Goal: Check status: Check status

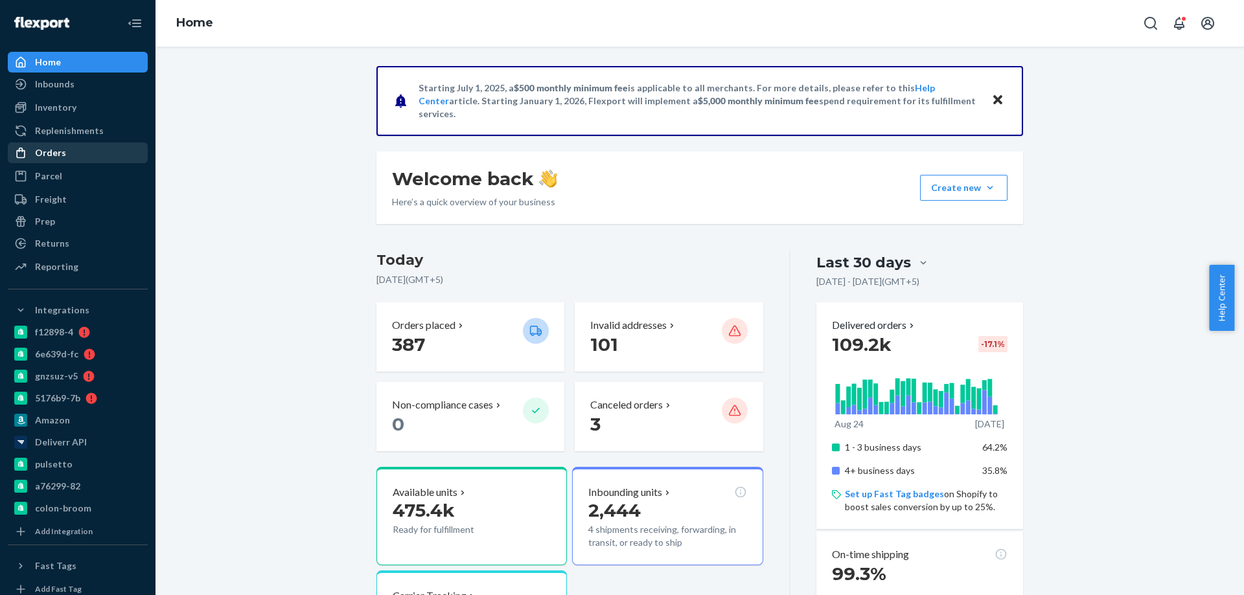
click at [104, 145] on div "Orders" at bounding box center [77, 153] width 137 height 18
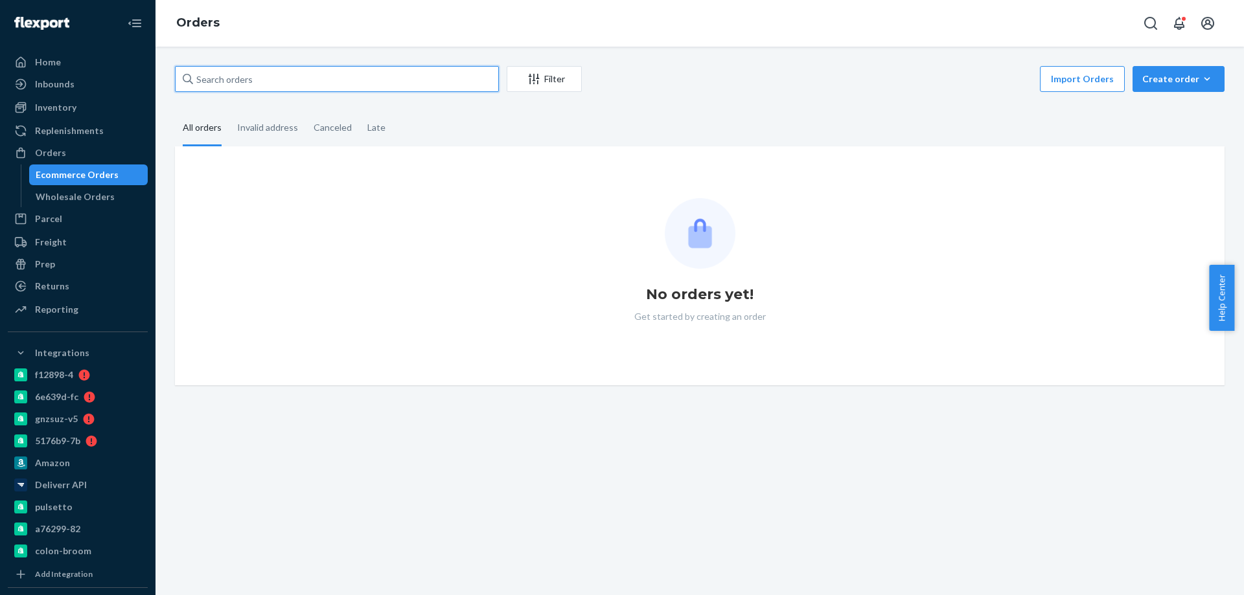
click at [296, 86] on input "text" at bounding box center [337, 79] width 324 height 26
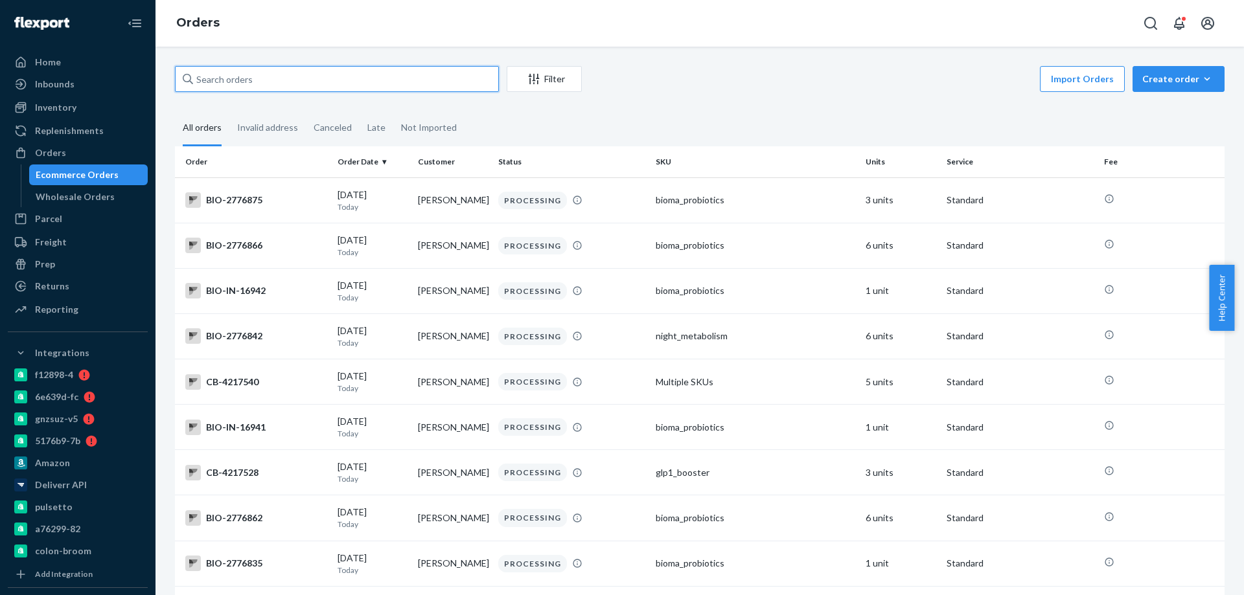
paste input "2666131"
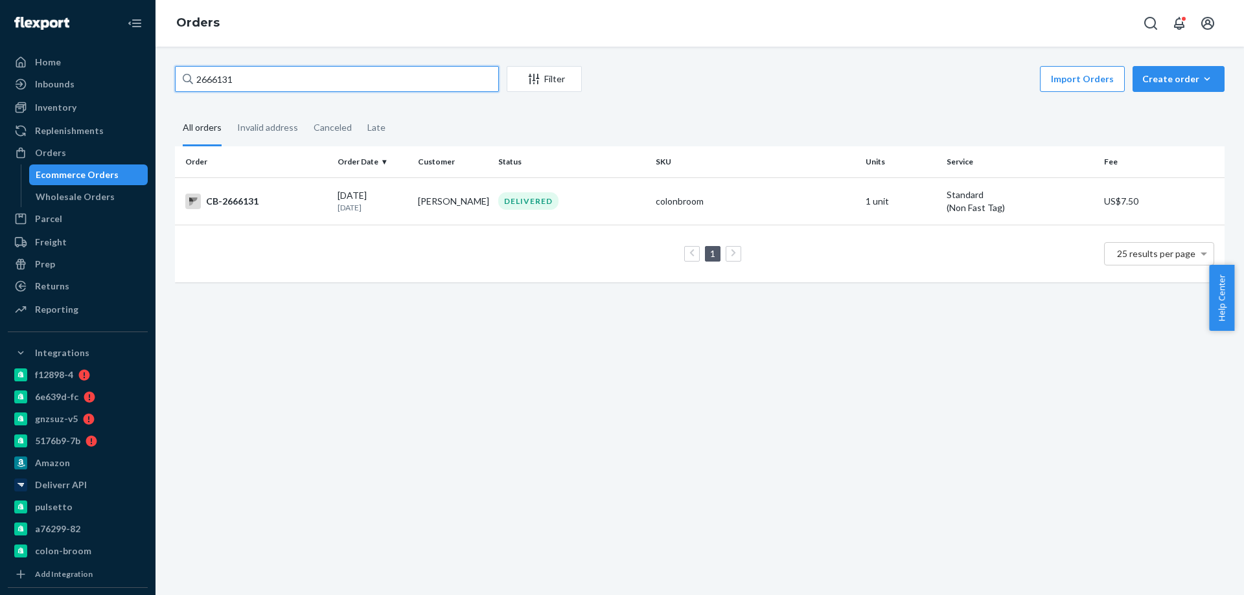
click at [317, 83] on input "2666131" at bounding box center [337, 79] width 324 height 26
drag, startPoint x: 317, startPoint y: 83, endPoint x: 0, endPoint y: 84, distance: 316.7
click at [0, 84] on div "Home Inbounds Shipping Plans Problems Inventory Products Branded Packaging Repl…" at bounding box center [622, 297] width 1244 height 595
paste input "text"
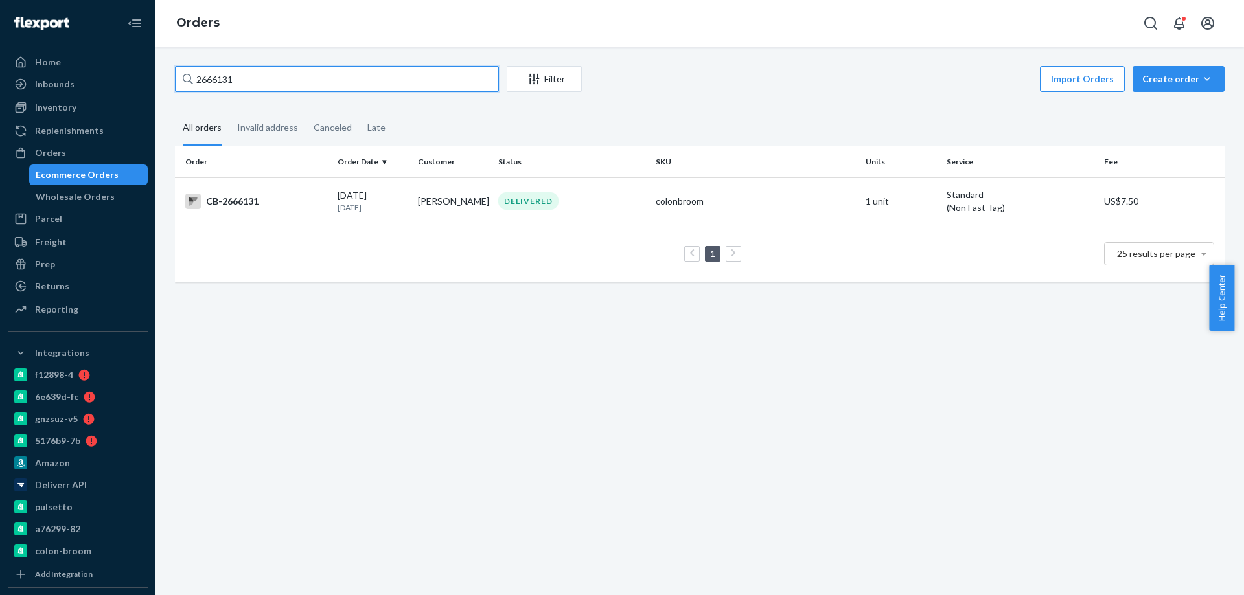
type input "2666131"
click at [57, 67] on div "Home" at bounding box center [48, 62] width 26 height 13
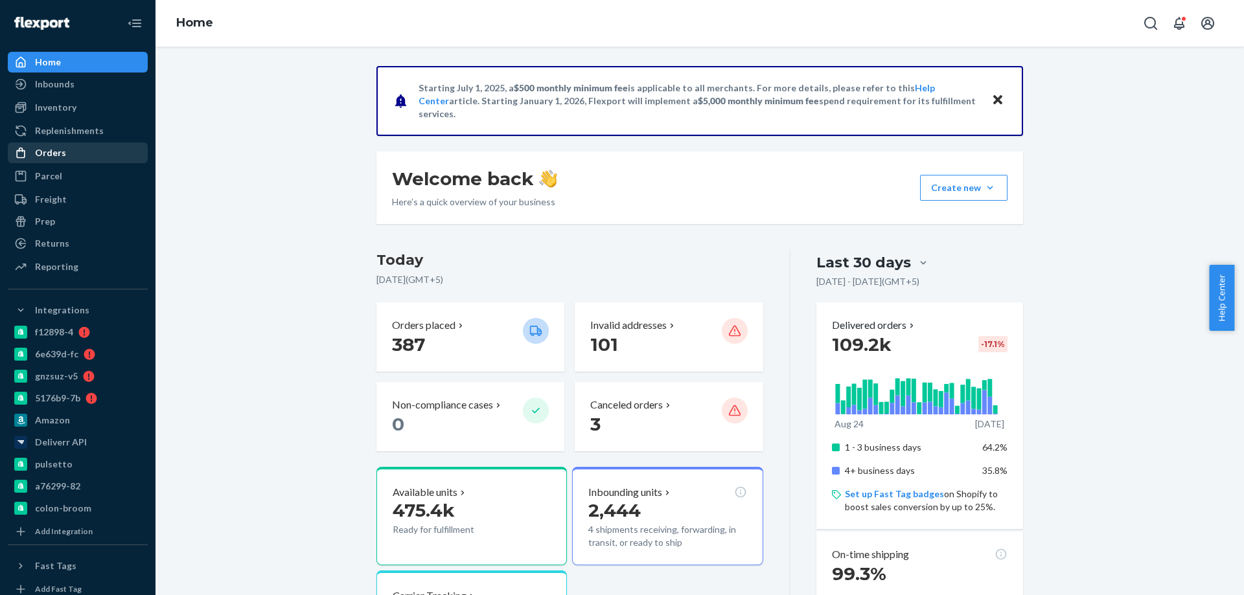
click at [68, 157] on div "Orders" at bounding box center [77, 153] width 137 height 18
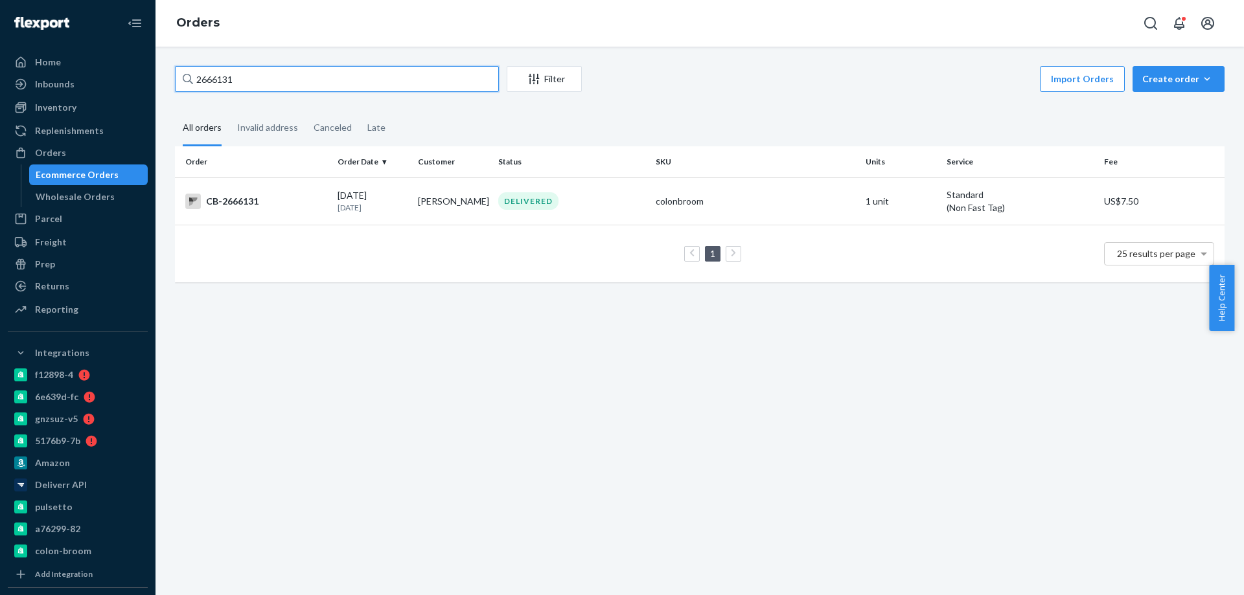
click at [258, 89] on input "2666131" at bounding box center [337, 79] width 324 height 26
click at [261, 77] on input "2666131" at bounding box center [337, 79] width 324 height 26
click at [258, 80] on input "2666131" at bounding box center [337, 79] width 324 height 26
click at [267, 133] on div "Invalid address" at bounding box center [267, 129] width 61 height 36
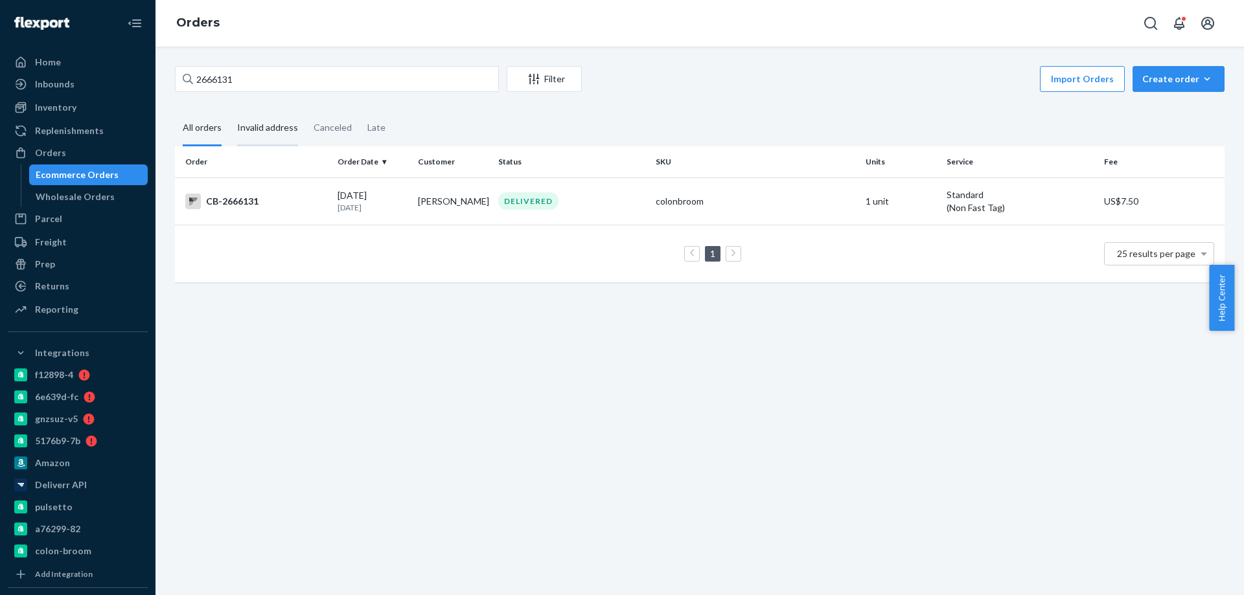
click at [229, 111] on input "Invalid address" at bounding box center [229, 111] width 0 height 0
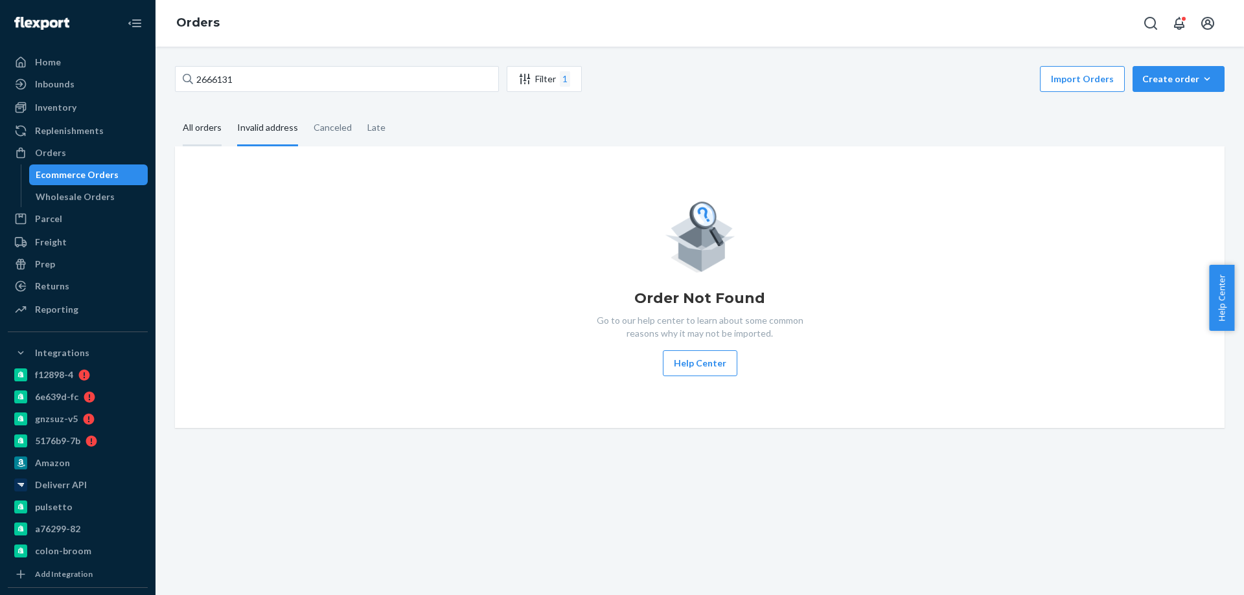
click at [203, 130] on div "All orders" at bounding box center [202, 129] width 39 height 36
click at [175, 111] on input "All orders" at bounding box center [175, 111] width 0 height 0
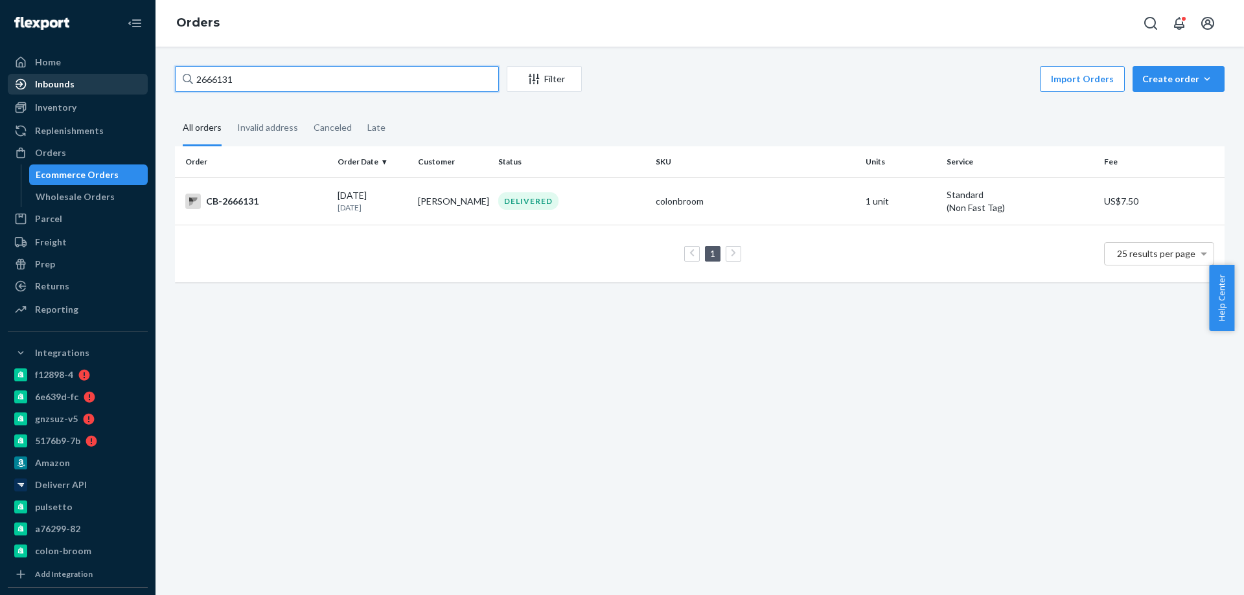
drag, startPoint x: 255, startPoint y: 73, endPoint x: 19, endPoint y: 83, distance: 236.0
click at [19, 83] on div "Home Inbounds Shipping Plans Problems Inventory Products Branded Packaging Repl…" at bounding box center [622, 297] width 1244 height 595
paste input "[PERSON_NAME]"
type input "[PERSON_NAME]"
